Goal: Task Accomplishment & Management: Complete application form

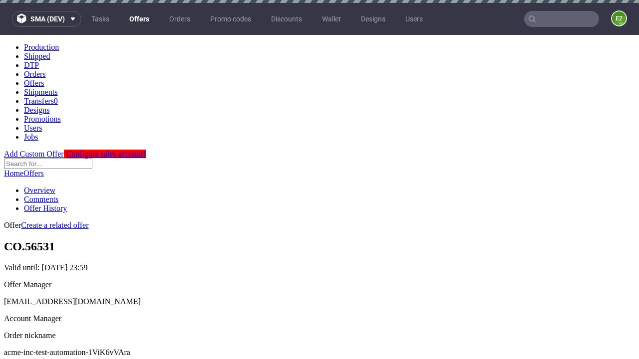
scroll to position [3, 0]
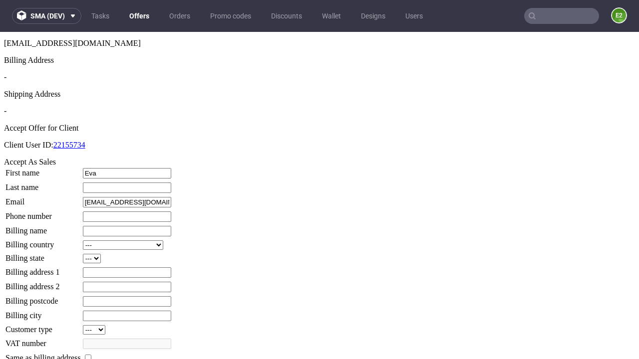
type input "Eva"
type input "Carroll"
type input "1509813888"
type input "Derick3"
select select "13"
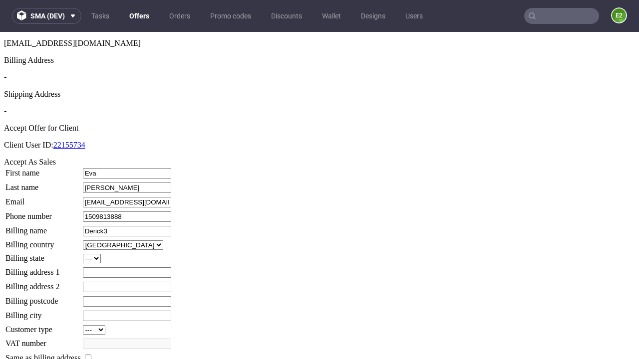
select select "132"
type input "Derick3"
type input "566 Stamm-O'Connell Gardens"
type input "TG2 9BR"
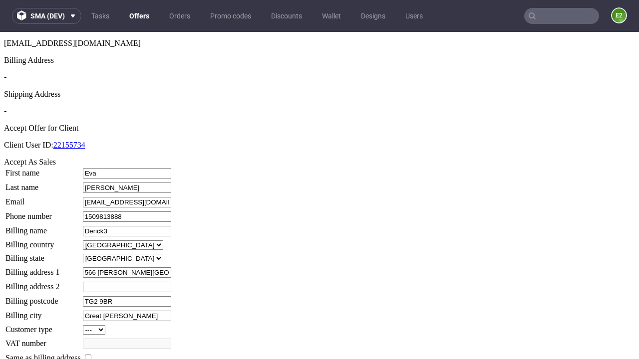
type input "Great Hintz"
click at [91, 355] on input "checkbox" at bounding box center [88, 358] width 6 height 6
checkbox input "true"
type input "Derick3"
select select "13"
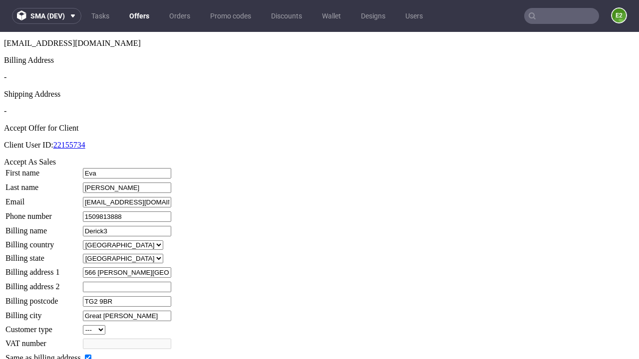
type input "566 Stamm-O'Connell Gardens"
type input "TG2 9BR"
type input "Great Hintz"
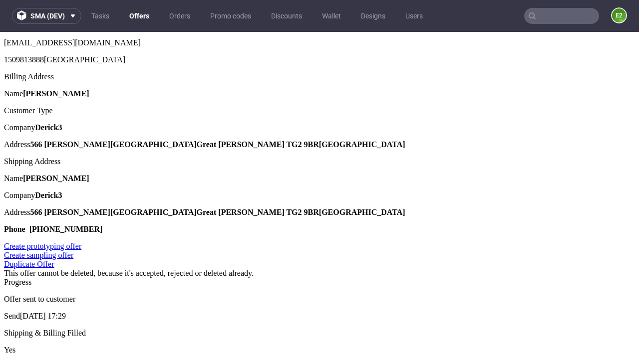
scroll to position [0, 0]
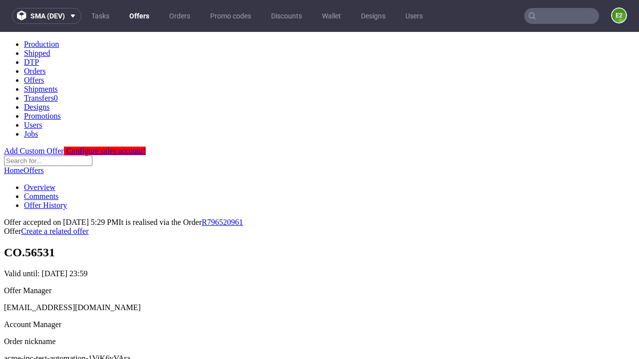
type input "[DATE]"
select select "12214305"
type input "In progress..."
